Goal: Task Accomplishment & Management: Manage account settings

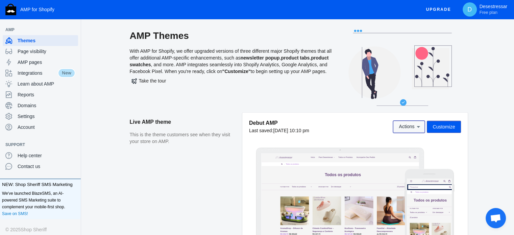
click at [419, 130] on button "Actions" at bounding box center [409, 127] width 32 height 12
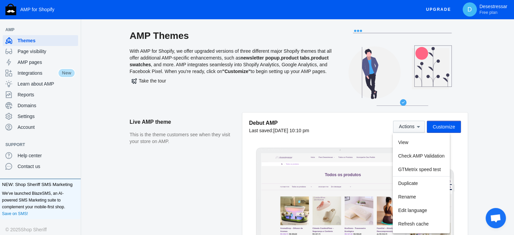
click at [419, 130] on div at bounding box center [257, 117] width 514 height 235
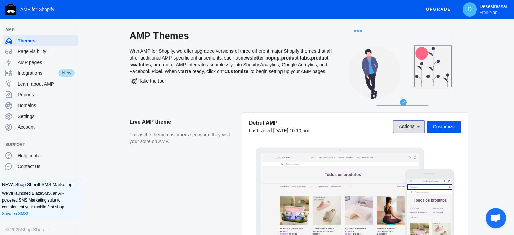
click at [419, 130] on button "Actions" at bounding box center [409, 127] width 32 height 12
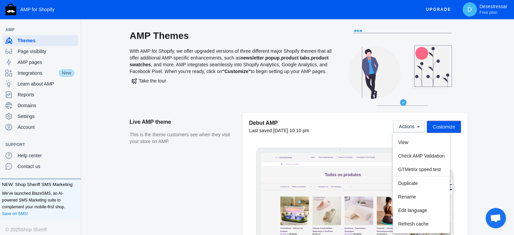
click at [101, 108] on div at bounding box center [257, 117] width 514 height 235
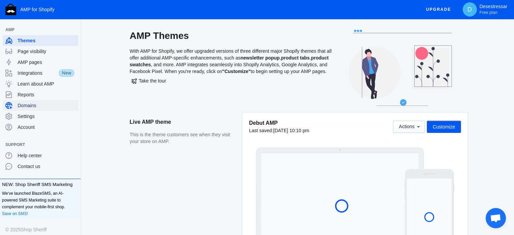
click at [39, 108] on span "Domains" at bounding box center [47, 105] width 58 height 7
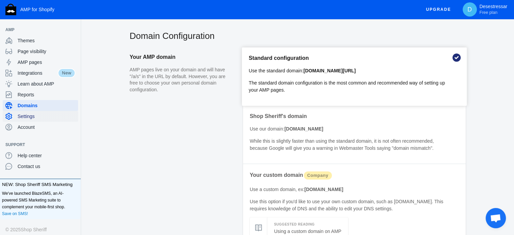
click at [51, 117] on span "Settings" at bounding box center [47, 116] width 58 height 7
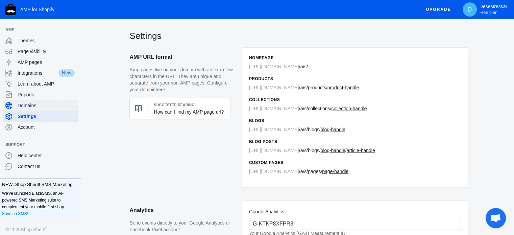
click at [42, 104] on span "Domains" at bounding box center [47, 105] width 58 height 7
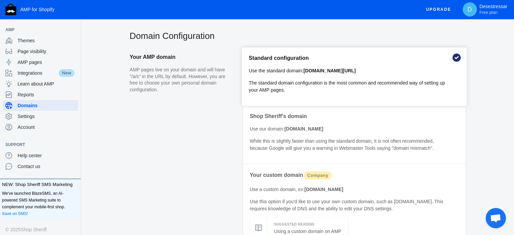
click at [193, 104] on aside "Your AMP domain AMP pages live on your domain and will have "/a/s" in the URL b…" at bounding box center [185, 171] width 111 height 247
copy body "LOR ips Dolorsi Ametcon A Elitseddoeiu Temp inci UTL Etdolo Magn aliquaenim ADM…"
click at [129, 132] on div "Domain Configuration Your AMP domain AMP pages live on your domain and will hav…" at bounding box center [298, 178] width 431 height 296
click at [37, 120] on div "Settings" at bounding box center [40, 116] width 70 height 11
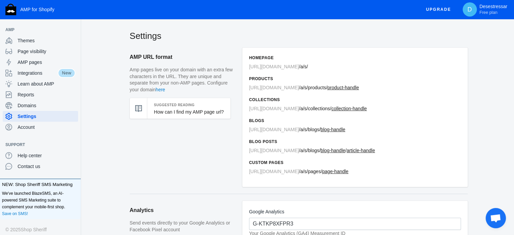
click at [150, 150] on aside "AMP URL format Amp pages live on your domain with an extra few characters in th…" at bounding box center [186, 121] width 112 height 146
copy body "LOR ips Dolorsi Ametcon A Elitseddoeiu Temp inci UTL Etdolo Magn aliquaenim ADM…"
click at [23, 127] on span "Account" at bounding box center [47, 127] width 58 height 7
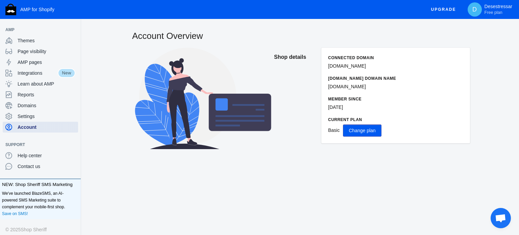
click at [23, 127] on span "Account" at bounding box center [47, 127] width 58 height 7
click at [150, 37] on h2 "Account Overview" at bounding box center [301, 36] width 338 height 12
click at [345, 170] on div "Account Overview Shop details Connected domain [DOMAIN_NAME] [DOMAIN_NAME] doma…" at bounding box center [301, 105] width 436 height 151
click at [42, 64] on span "AMP pages" at bounding box center [47, 62] width 58 height 7
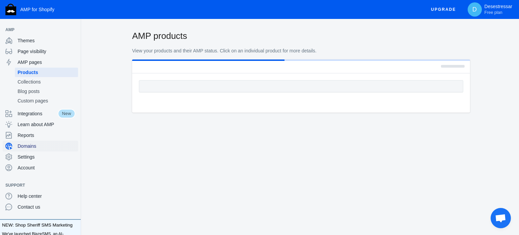
click at [44, 145] on span "Domains" at bounding box center [47, 146] width 58 height 7
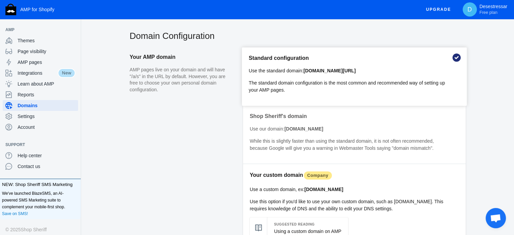
scroll to position [12, 0]
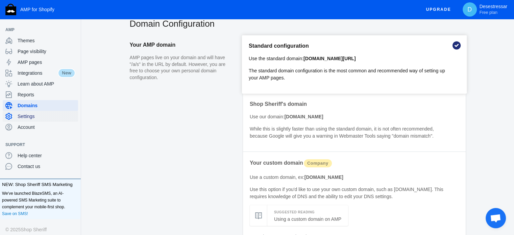
click at [57, 117] on span "Settings" at bounding box center [47, 116] width 58 height 7
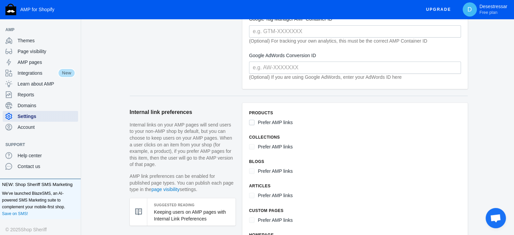
scroll to position [258, 0]
click at [253, 120] on input "Prefer AMP links" at bounding box center [251, 122] width 5 height 5
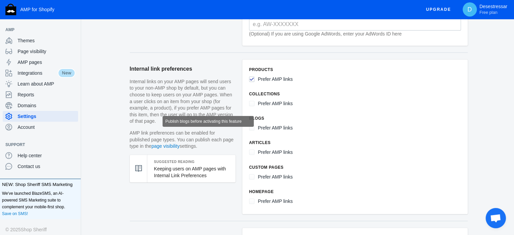
scroll to position [302, 0]
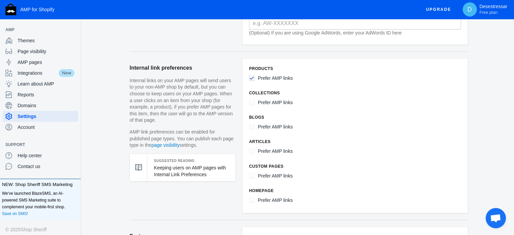
click at [251, 78] on input "Prefer AMP links" at bounding box center [251, 77] width 5 height 5
checkbox input "false"
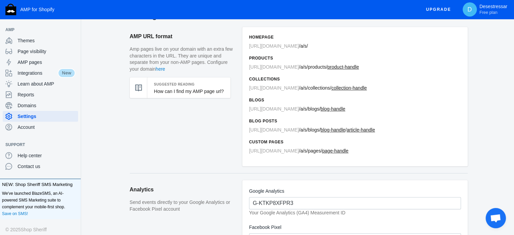
scroll to position [0, 0]
